Goal: Task Accomplishment & Management: Manage account settings

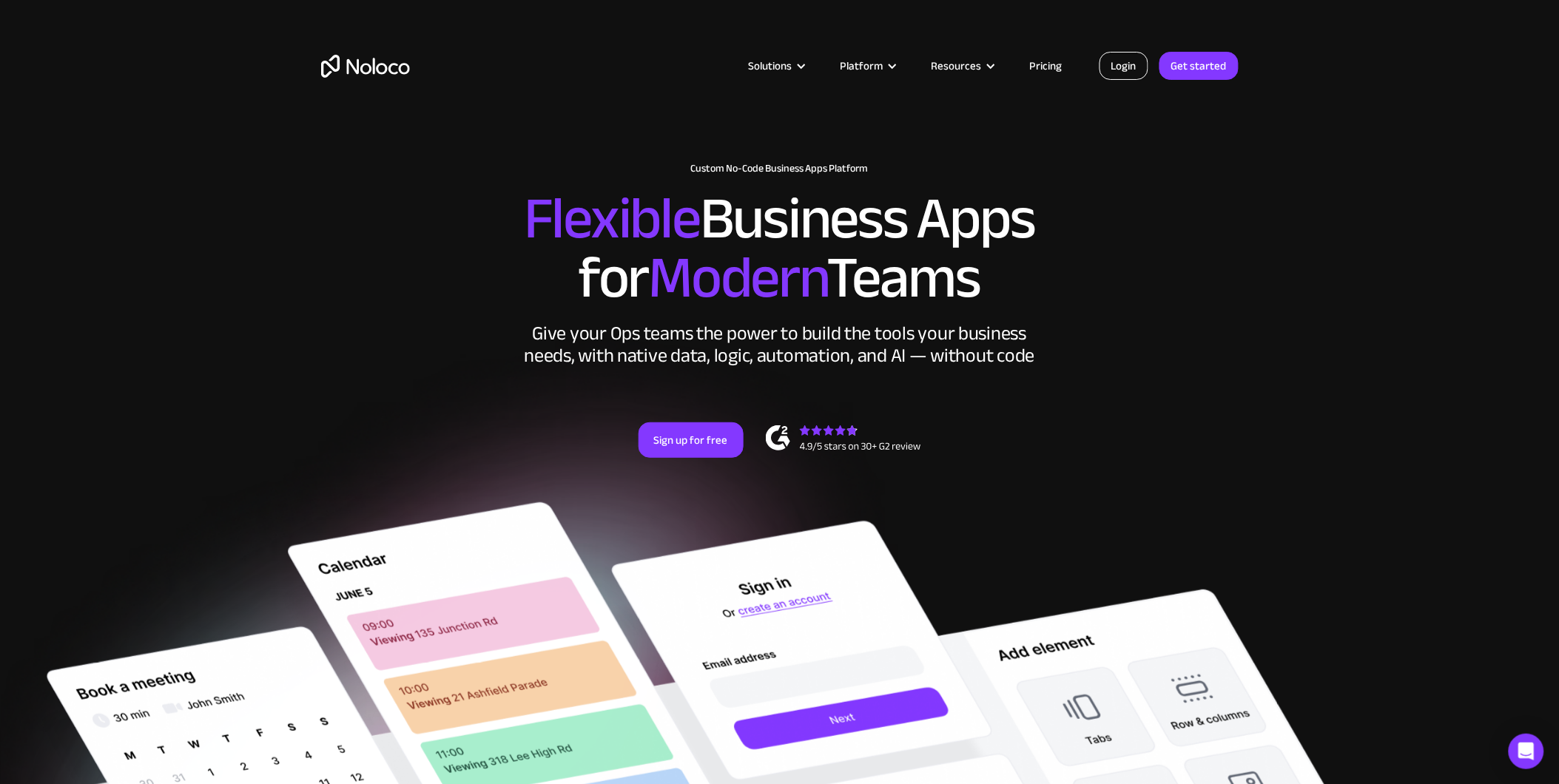
click at [1130, 63] on link "Login" at bounding box center [1124, 65] width 49 height 28
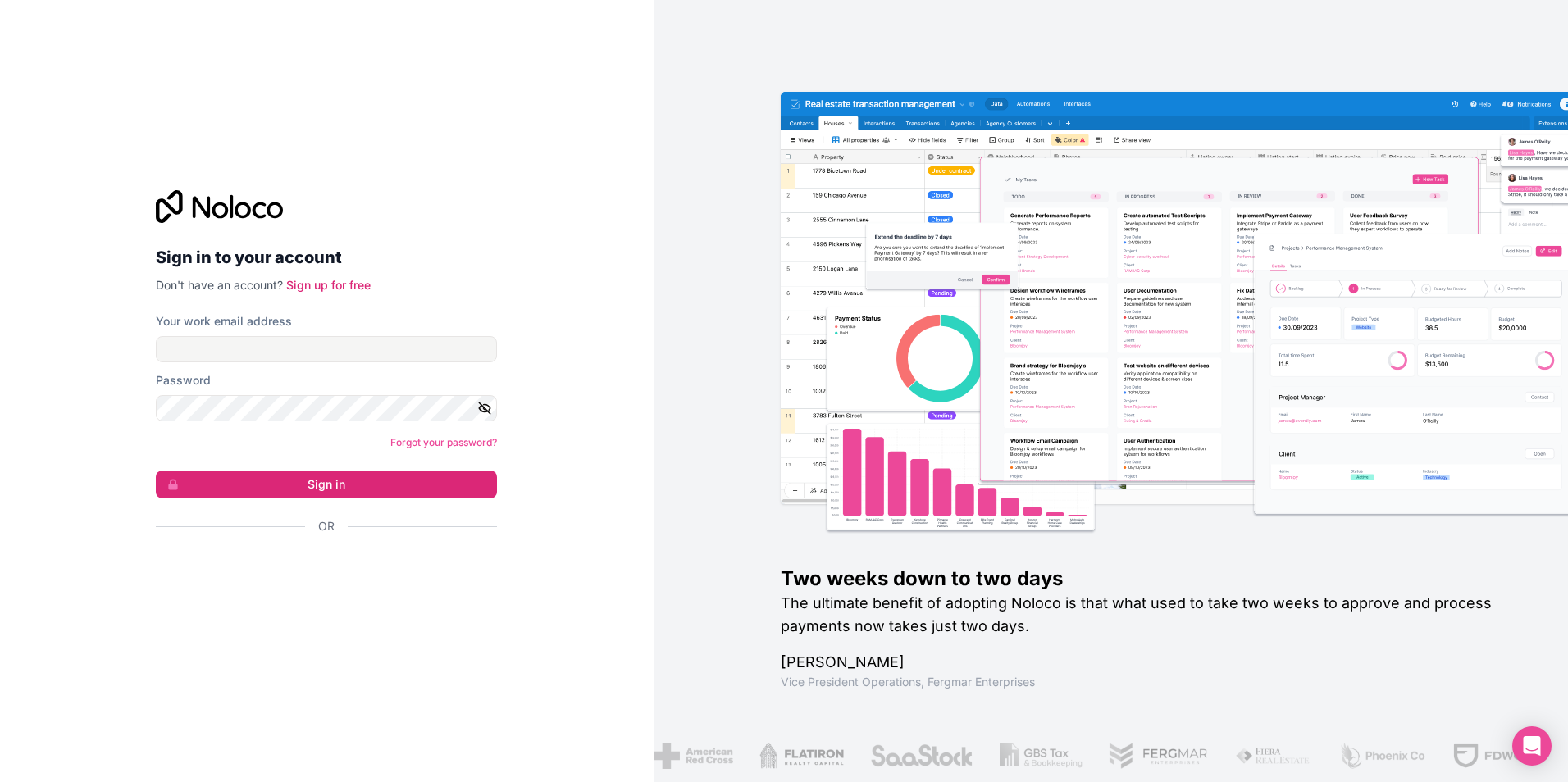
click at [1363, 10] on div "Two weeks down to two days The ultimate benefit of adopting Noloco is that what…" at bounding box center [1110, 391] width 915 height 782
type input "[PERSON_NAME][EMAIL_ADDRESS][DOMAIN_NAME]"
click at [325, 473] on button "Sign in" at bounding box center [326, 485] width 341 height 28
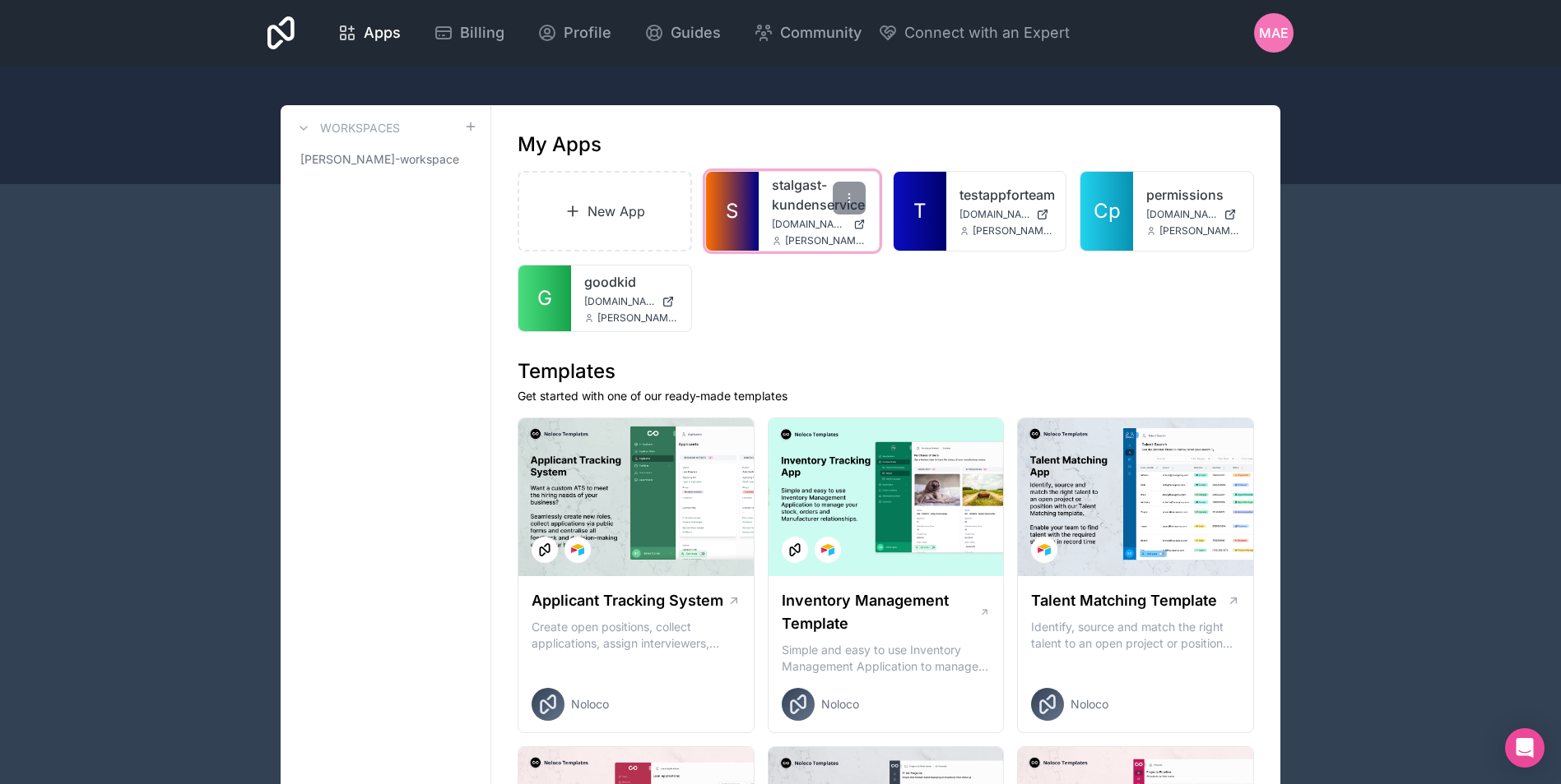
click at [741, 218] on link "S" at bounding box center [732, 211] width 53 height 78
